Goal: Task Accomplishment & Management: Use online tool/utility

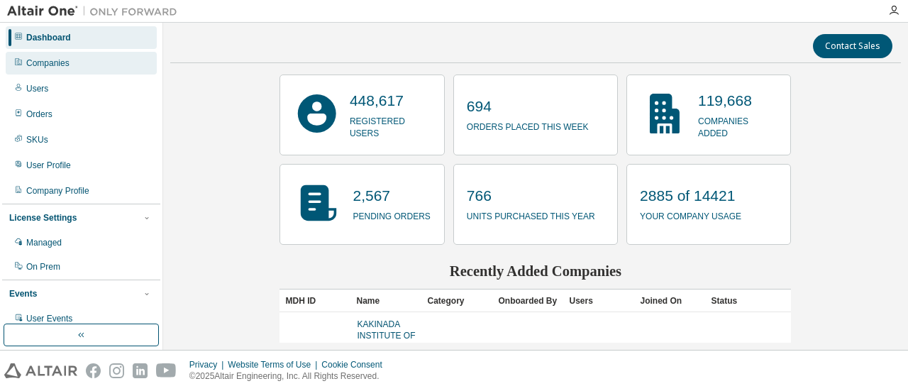
click at [79, 62] on div "Companies" at bounding box center [81, 63] width 151 height 23
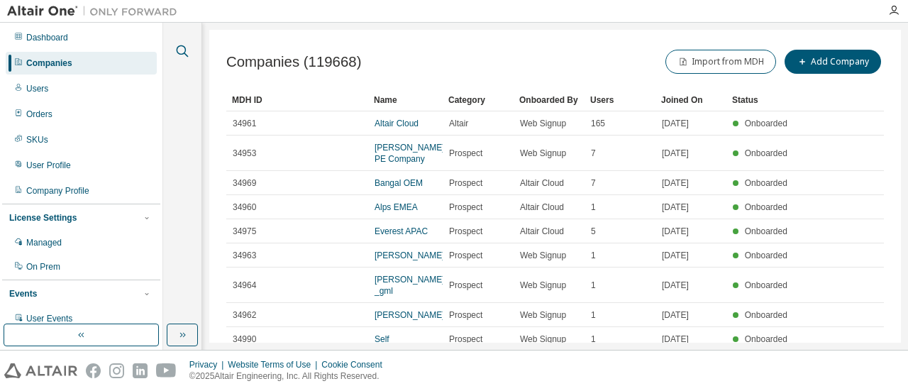
click at [179, 49] on icon "button" at bounding box center [182, 51] width 17 height 17
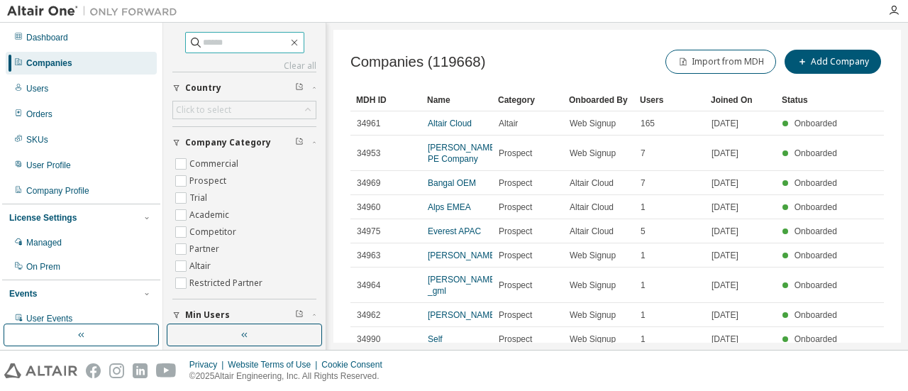
click at [203, 40] on input "text" at bounding box center [245, 42] width 85 height 14
type input "******"
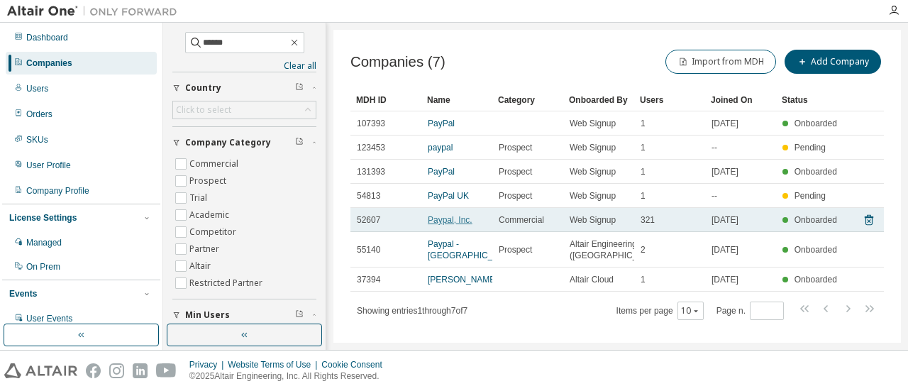
click at [432, 220] on link "Paypal, Inc." at bounding box center [450, 220] width 45 height 10
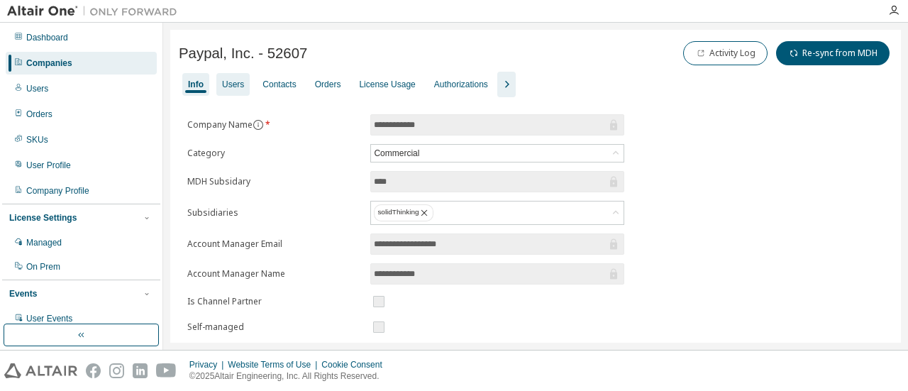
click at [228, 79] on div "Users" at bounding box center [233, 84] width 22 height 11
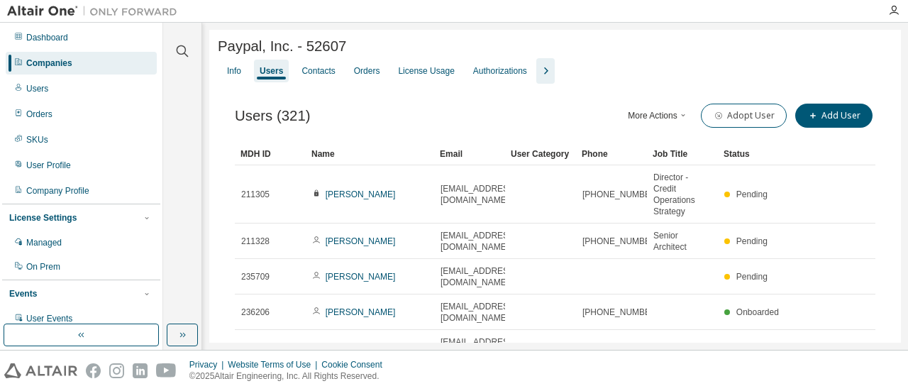
click at [655, 115] on button "More Actions" at bounding box center [658, 116] width 68 height 24
click at [658, 172] on div "Export To CSV" at bounding box center [672, 170] width 89 height 20
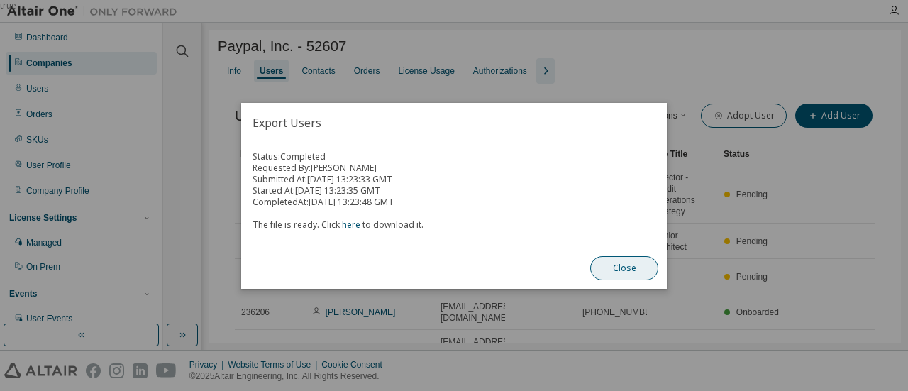
click at [621, 261] on button "Close" at bounding box center [624, 268] width 68 height 24
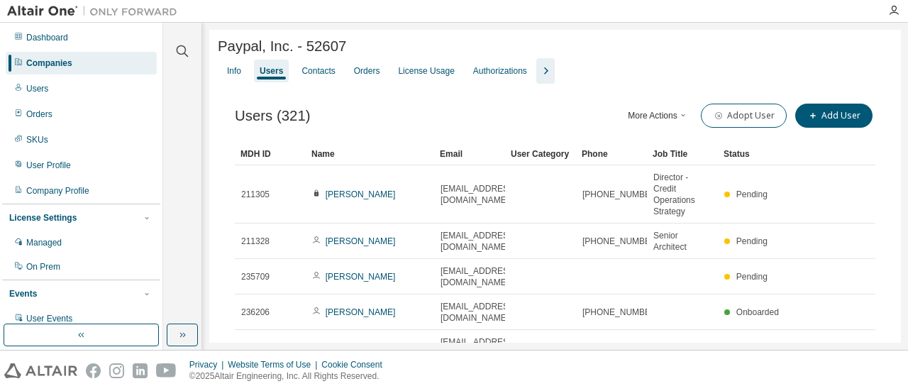
click at [183, 39] on div at bounding box center [182, 42] width 34 height 35
click at [180, 52] on icon "button" at bounding box center [182, 51] width 17 height 17
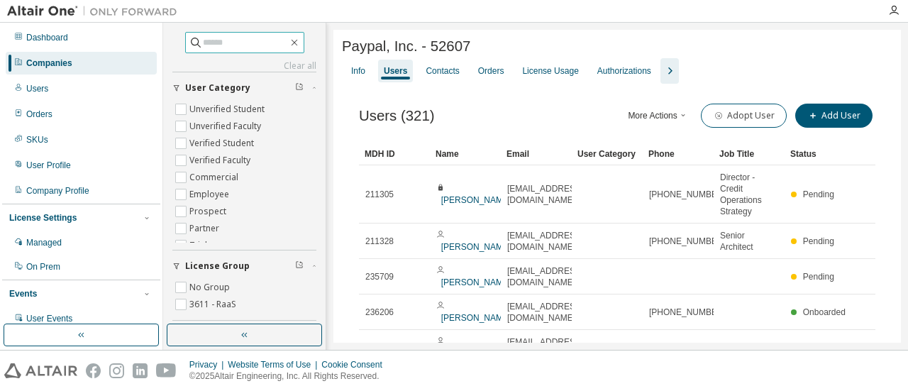
click at [214, 46] on input "text" at bounding box center [245, 42] width 85 height 14
click at [60, 62] on div "Companies" at bounding box center [49, 62] width 46 height 11
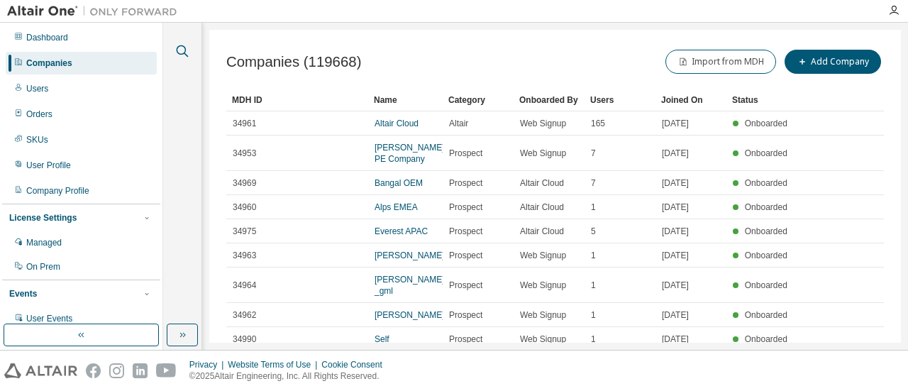
click at [179, 48] on icon "button" at bounding box center [182, 51] width 17 height 17
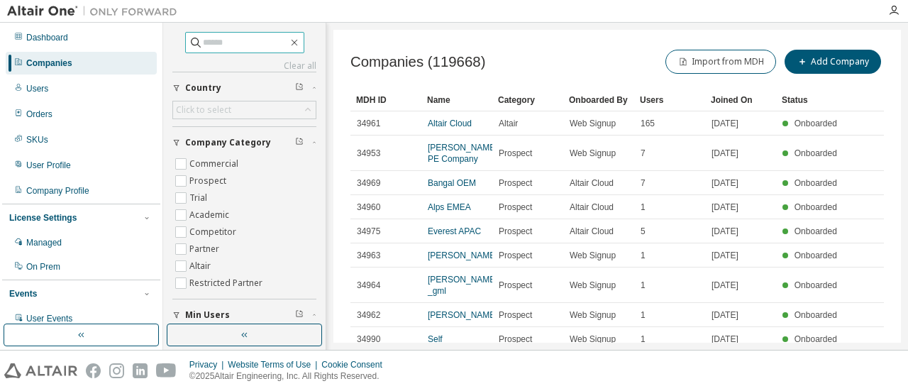
click at [189, 38] on icon at bounding box center [196, 42] width 14 height 14
click at [203, 43] on input "text" at bounding box center [245, 42] width 85 height 14
type input "******"
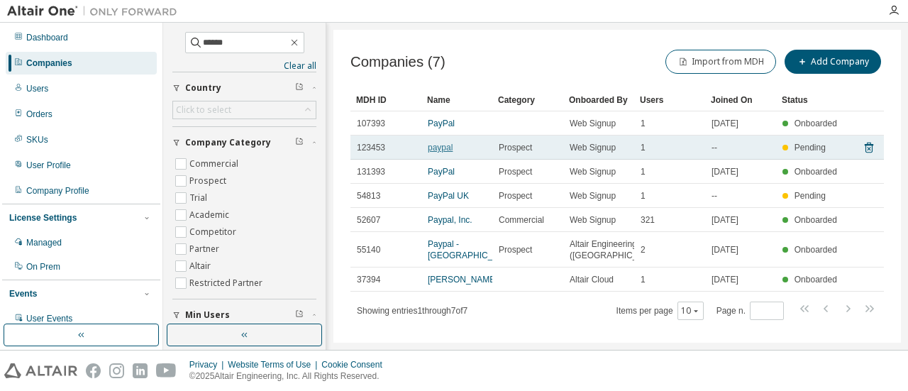
click at [437, 148] on link "paypal" at bounding box center [440, 148] width 25 height 10
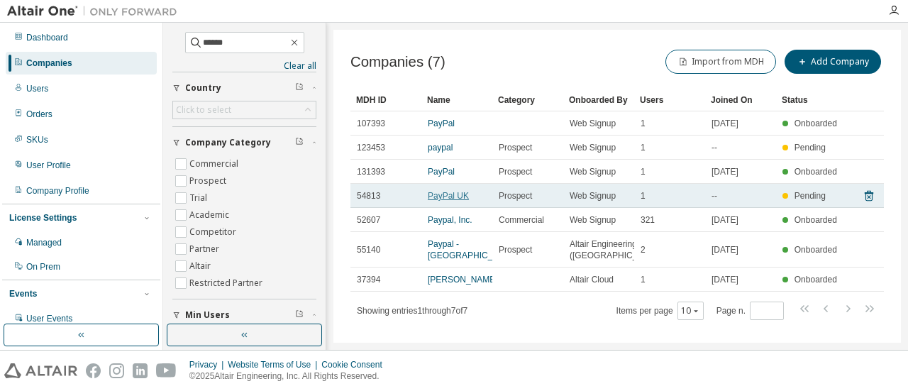
click at [447, 198] on link "PayPal UK" at bounding box center [448, 196] width 41 height 10
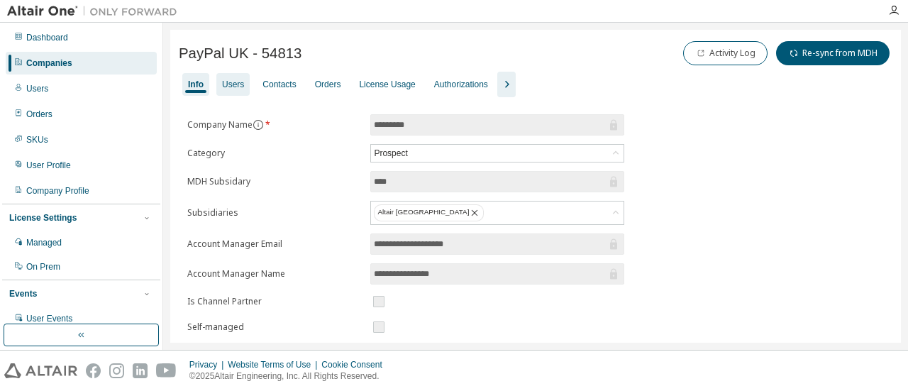
click at [238, 79] on div "Users" at bounding box center [233, 84] width 22 height 11
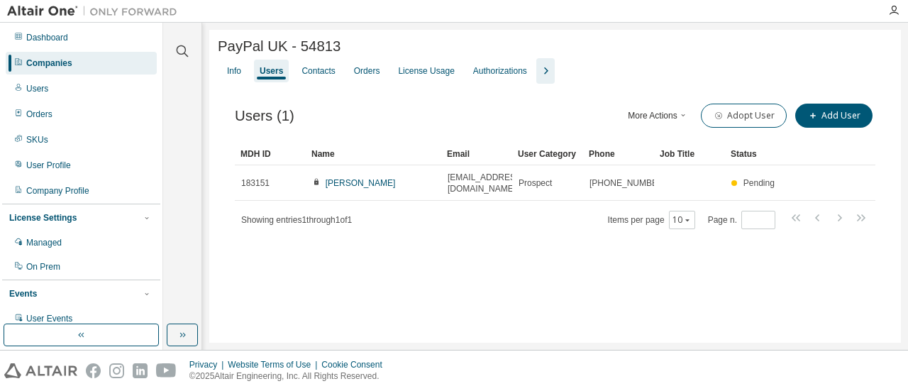
click at [681, 121] on button "More Actions" at bounding box center [658, 116] width 68 height 24
click at [669, 168] on div "Export To CSV" at bounding box center [679, 170] width 89 height 20
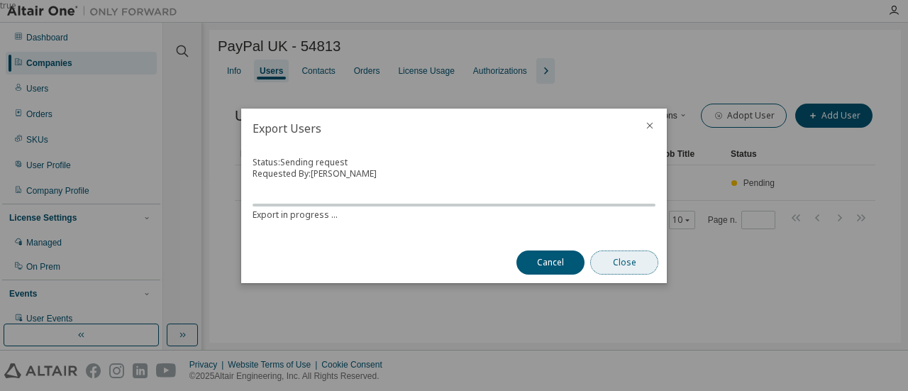
click at [612, 255] on button "Close" at bounding box center [624, 262] width 68 height 24
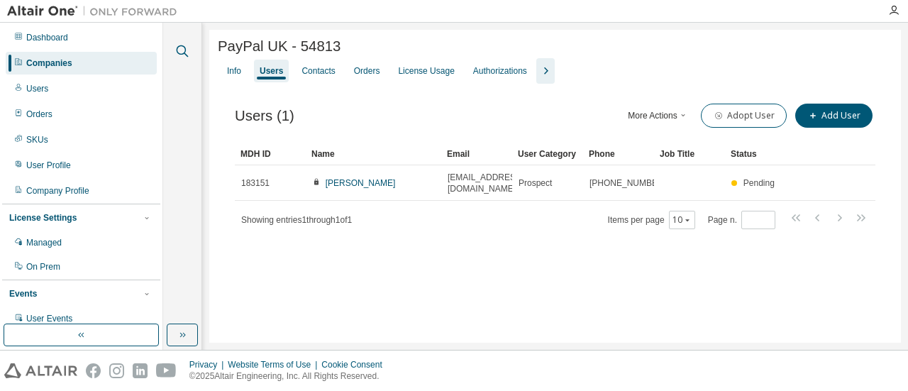
click at [179, 45] on icon "button" at bounding box center [182, 51] width 17 height 17
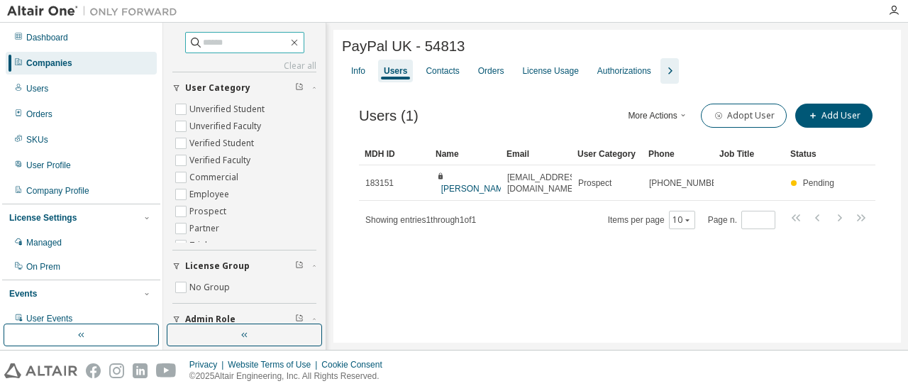
click at [203, 47] on input "text" at bounding box center [245, 42] width 85 height 14
click at [78, 60] on div "Companies" at bounding box center [81, 63] width 151 height 23
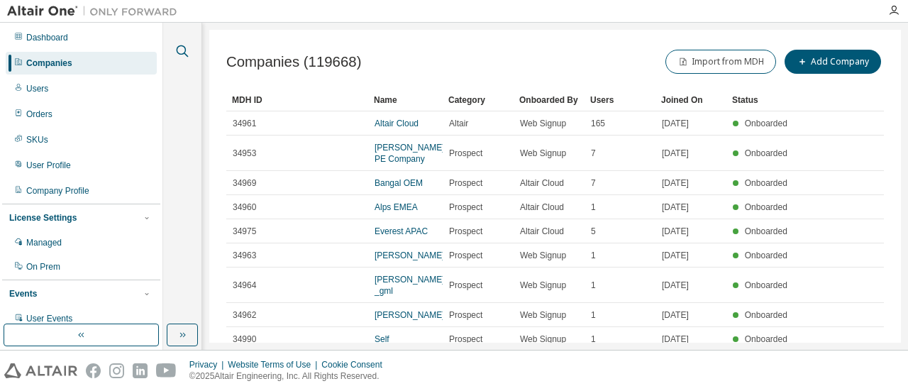
click at [184, 49] on icon "button" at bounding box center [182, 51] width 17 height 17
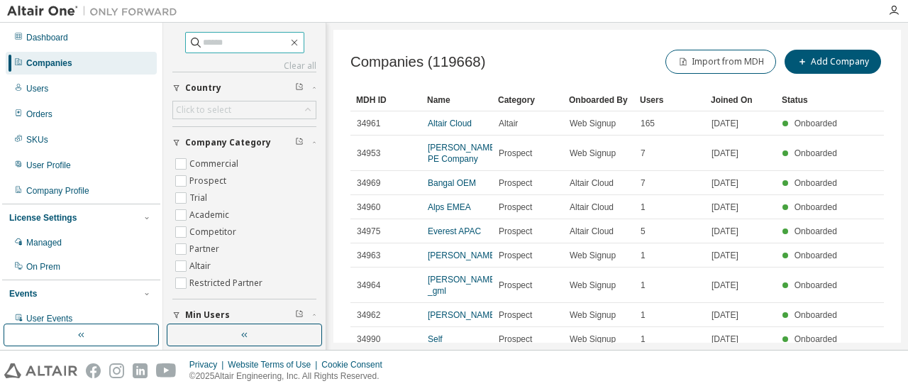
click at [213, 45] on input "text" at bounding box center [245, 42] width 85 height 14
type input "******"
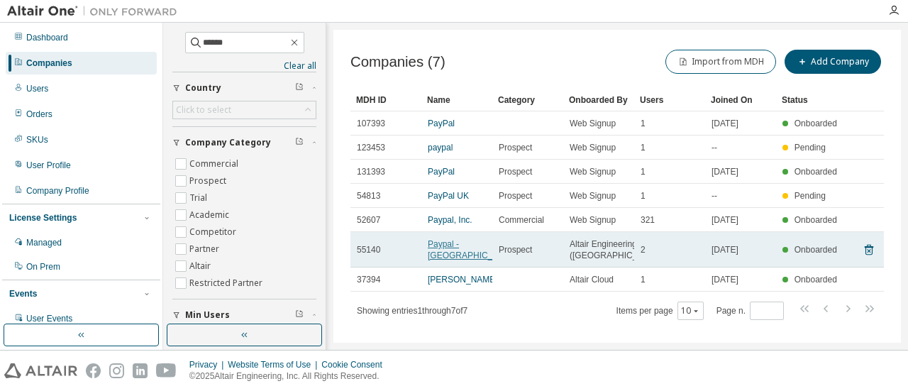
click at [445, 250] on link "Paypal - [GEOGRAPHIC_DATA]" at bounding box center [472, 249] width 89 height 21
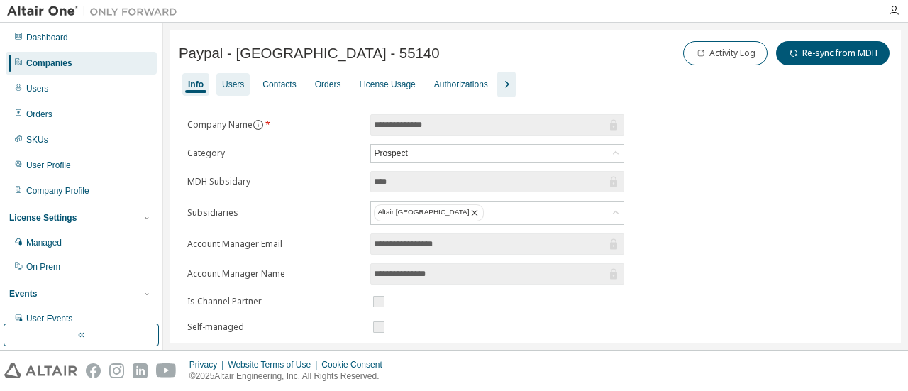
click at [229, 86] on div "Users" at bounding box center [233, 84] width 22 height 11
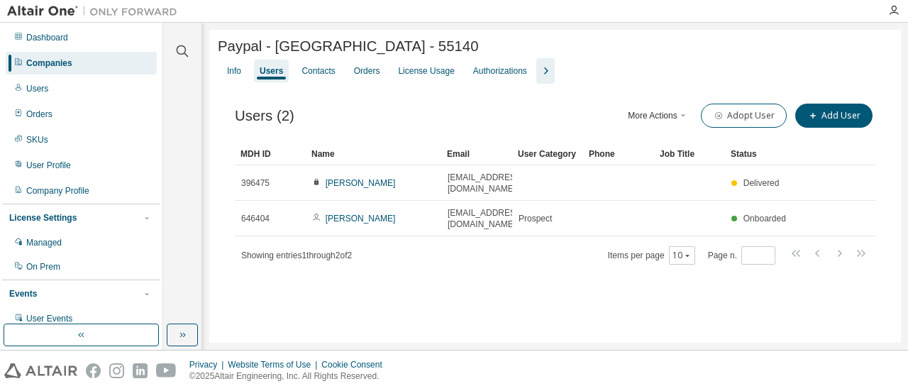
click at [680, 120] on button "More Actions" at bounding box center [658, 116] width 68 height 24
click at [663, 180] on div "Export To CSV" at bounding box center [680, 170] width 100 height 26
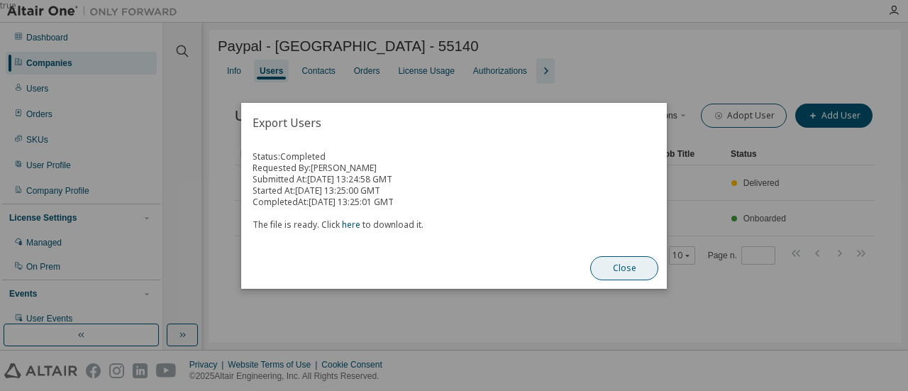
click at [627, 262] on button "Close" at bounding box center [624, 268] width 68 height 24
